Goal: Task Accomplishment & Management: Manage account settings

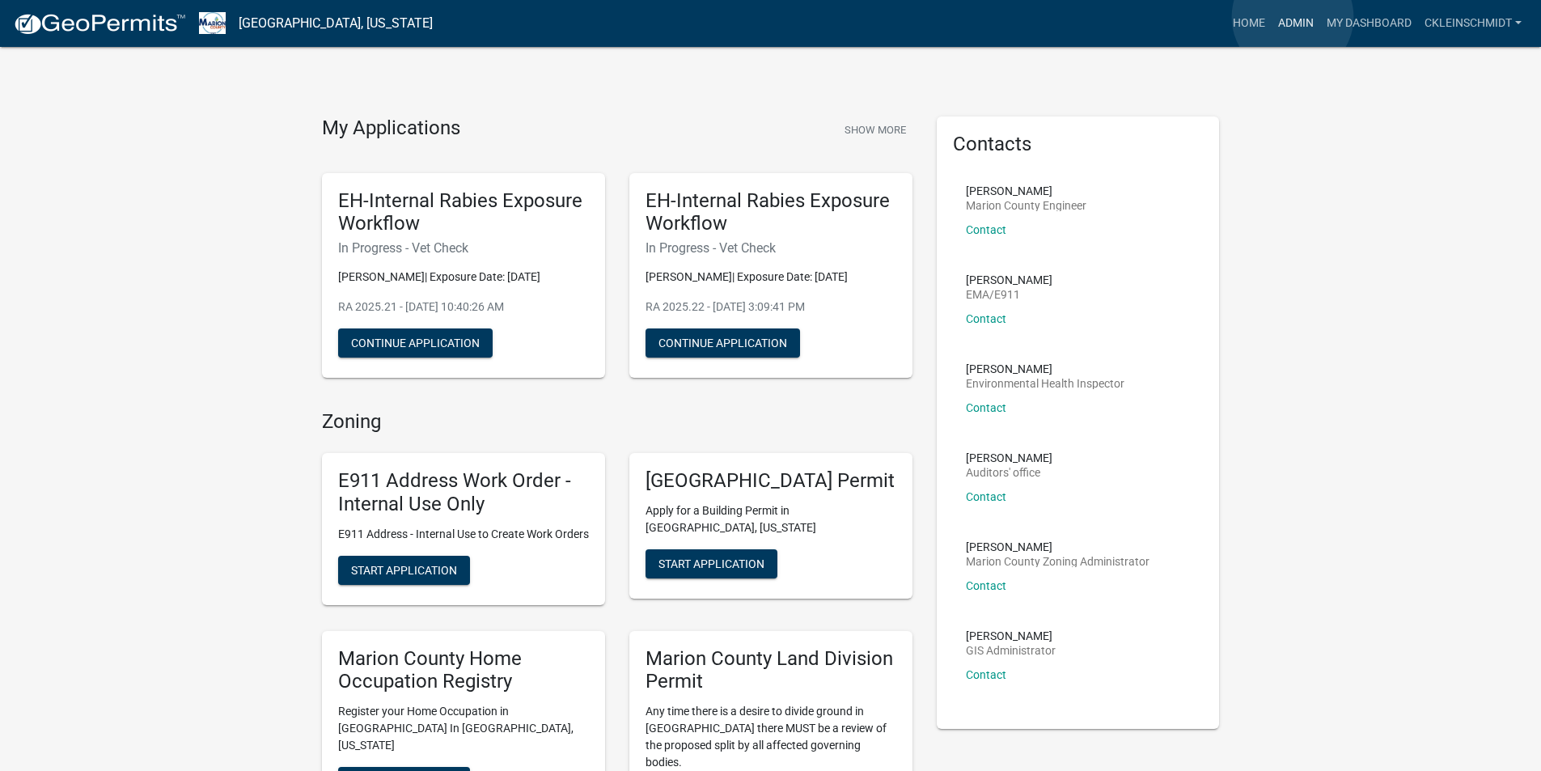
click at [1293, 17] on link "Admin" at bounding box center [1296, 23] width 49 height 31
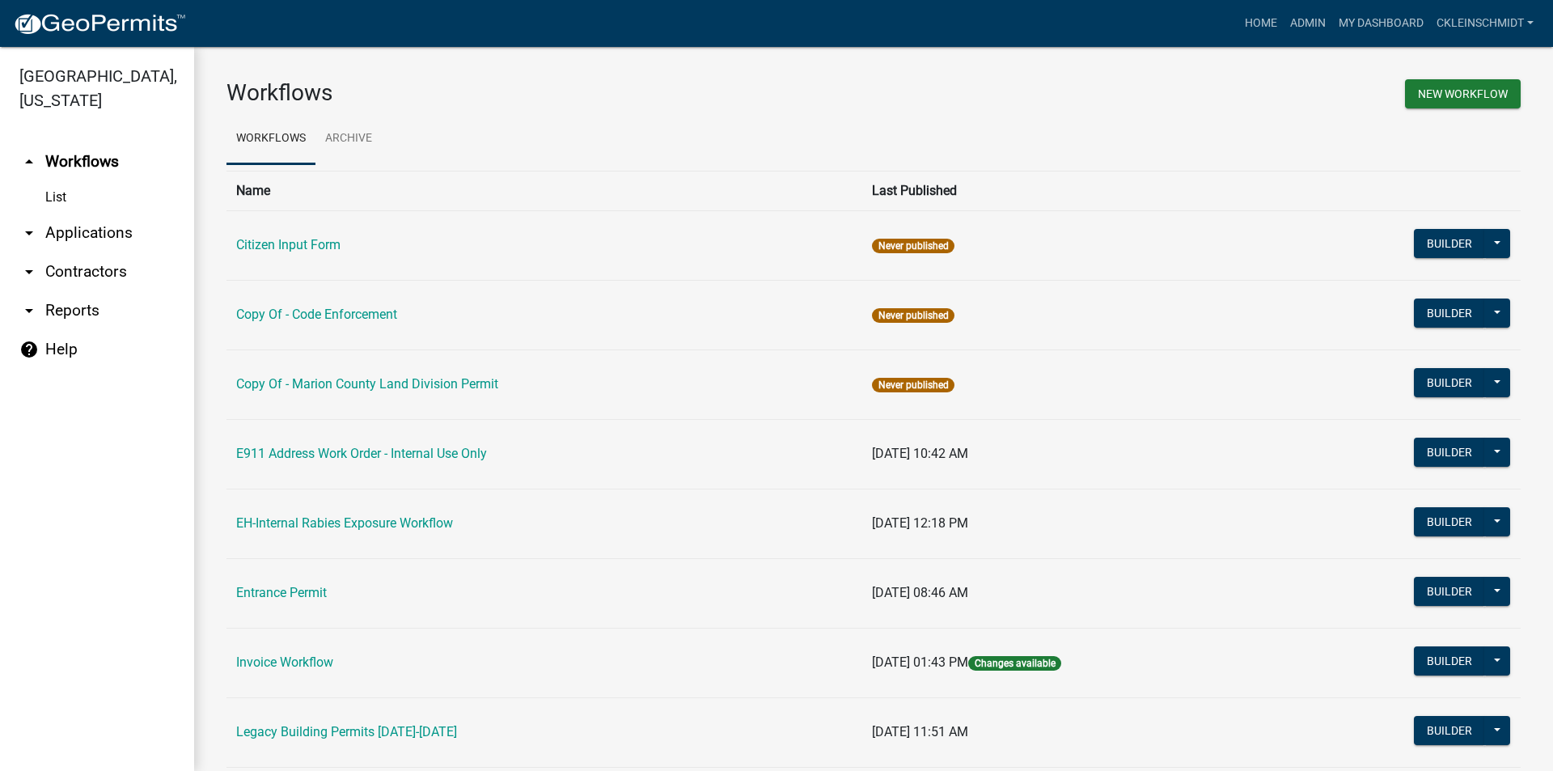
click at [89, 214] on link "arrow_drop_down Applications" at bounding box center [97, 233] width 194 height 39
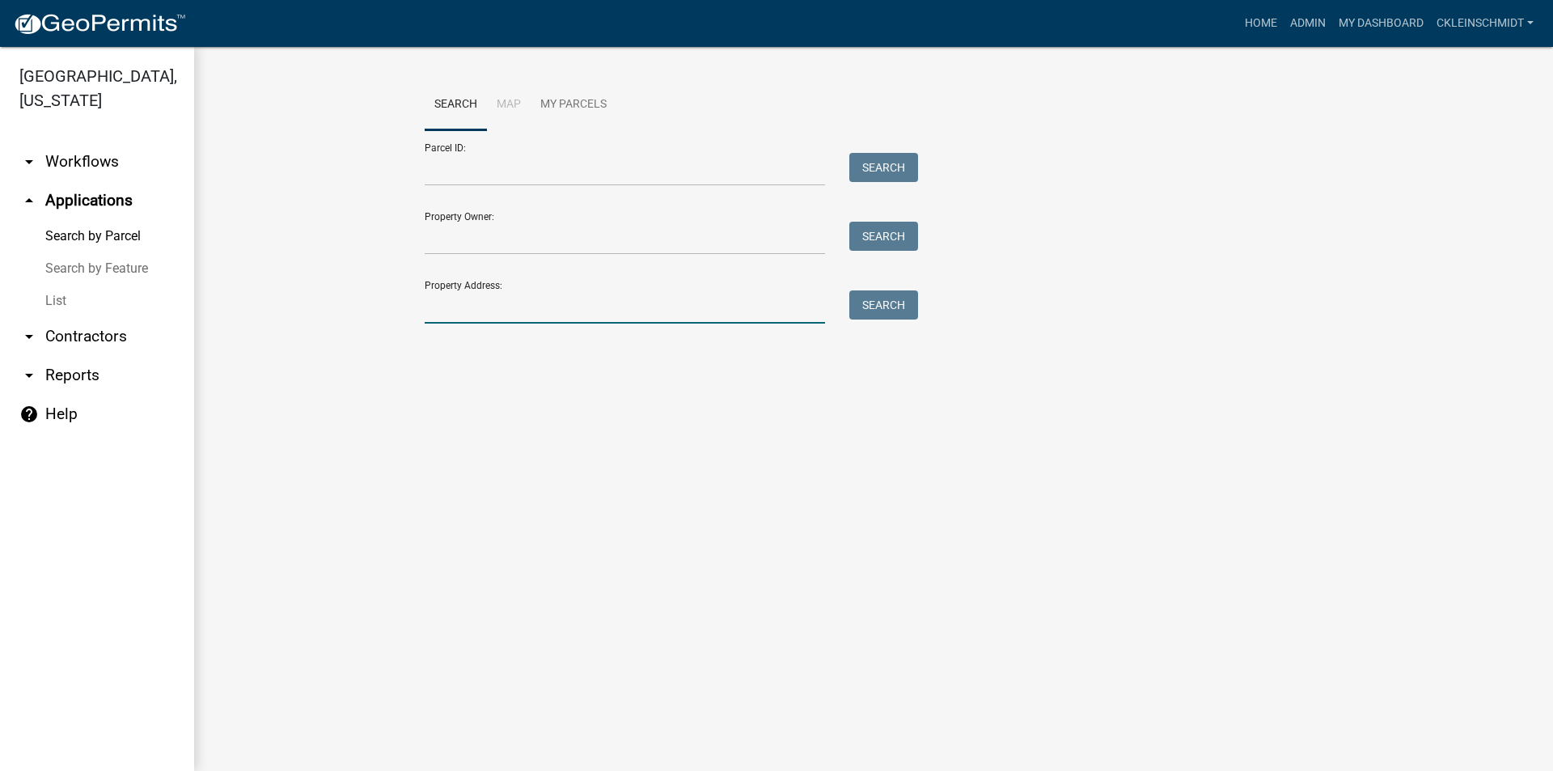
click at [463, 310] on input "Property Address:" at bounding box center [625, 306] width 400 height 33
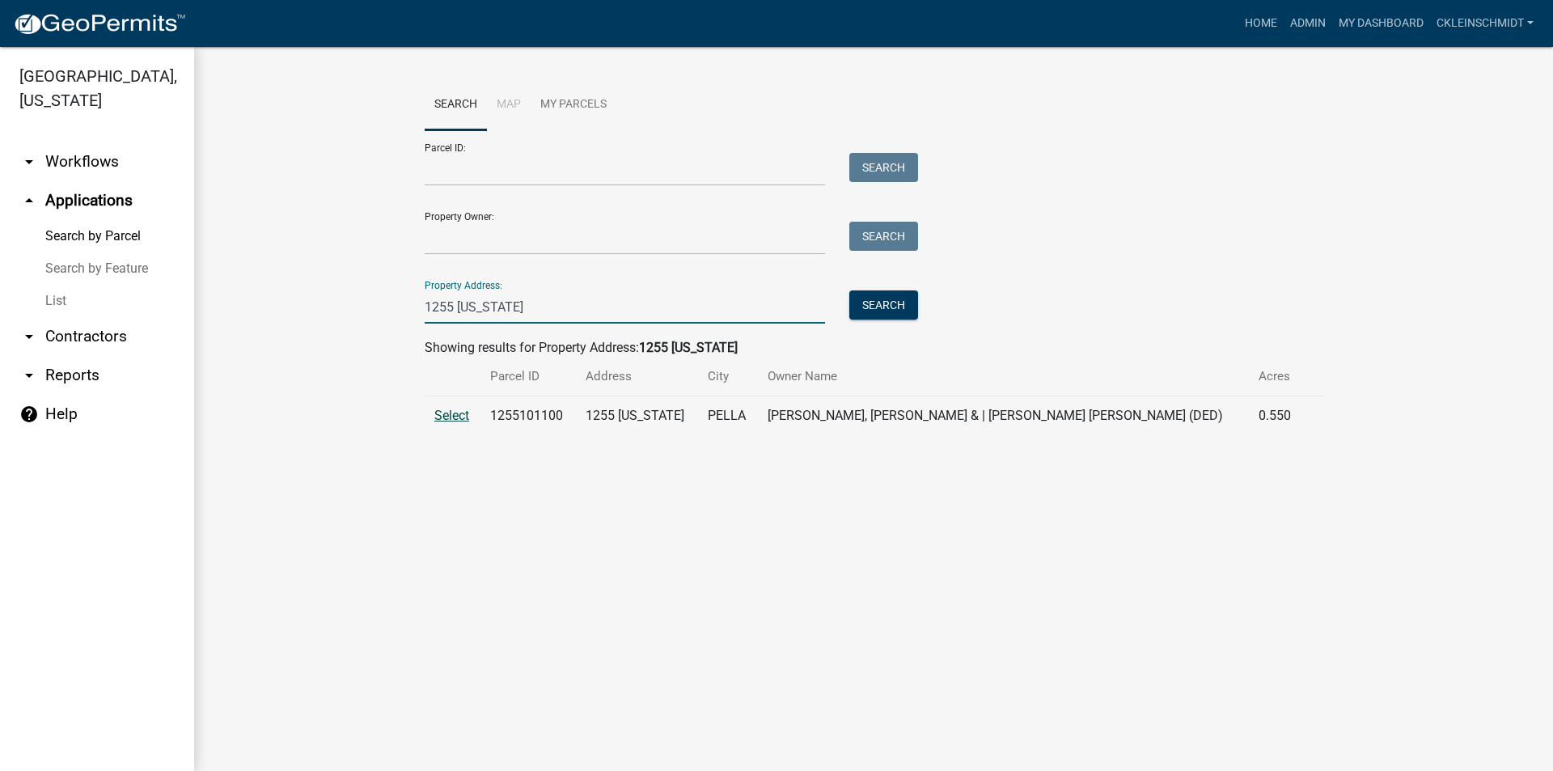
type input "1255 [US_STATE]"
click at [448, 419] on span "Select" at bounding box center [451, 415] width 35 height 15
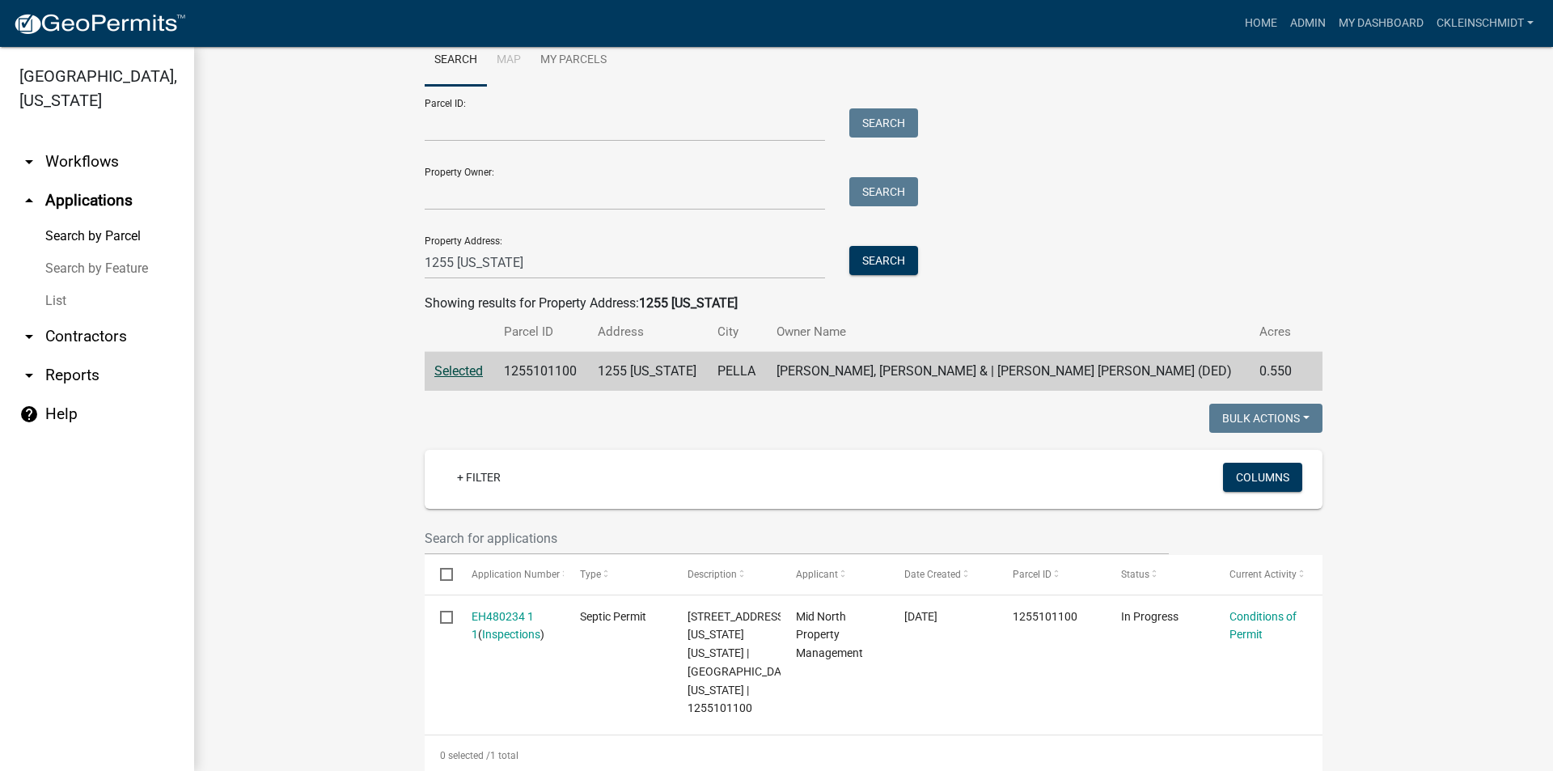
scroll to position [63, 0]
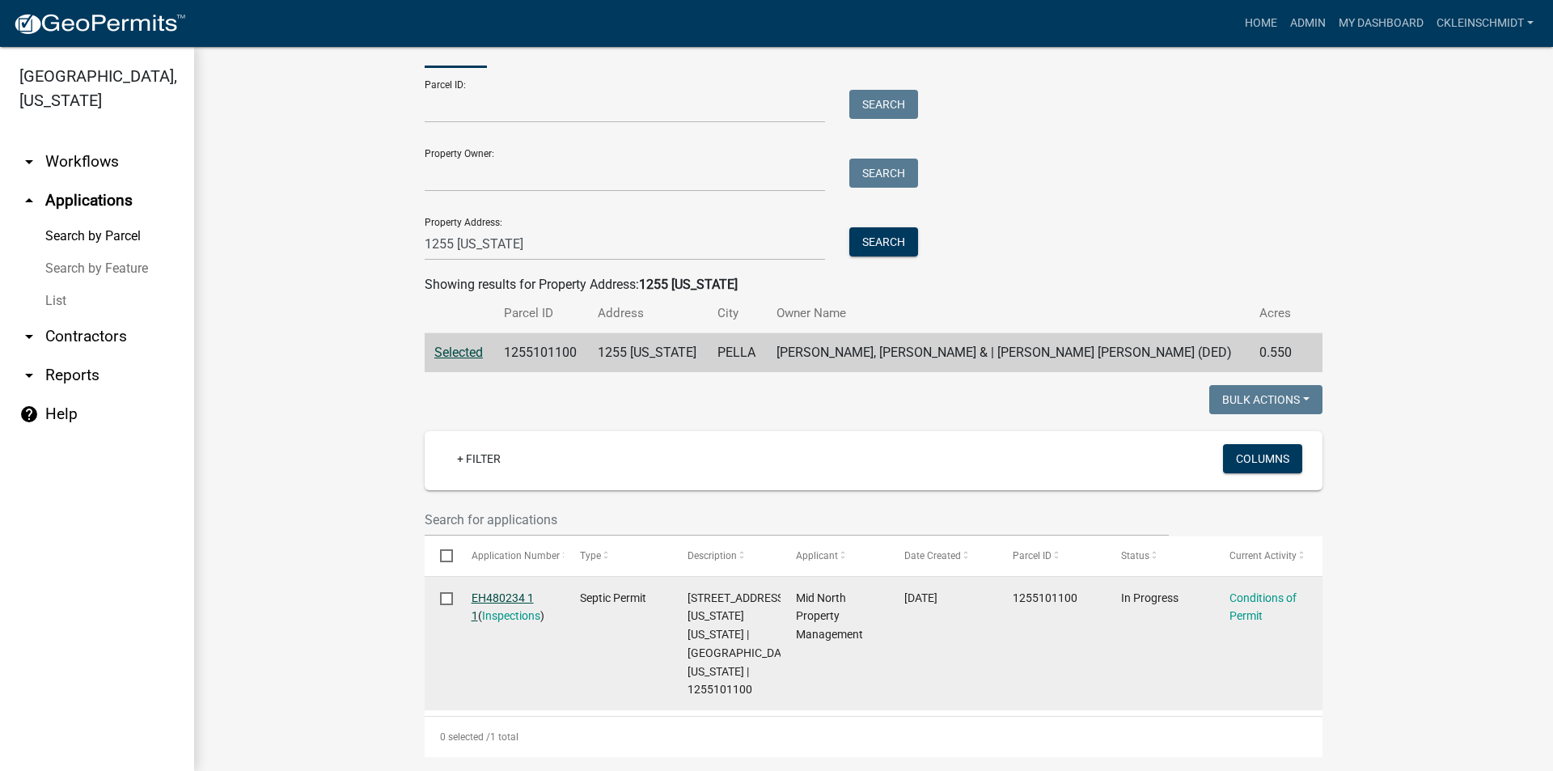
click at [515, 594] on link "EH480234 1 1" at bounding box center [503, 607] width 62 height 32
